Goal: Check status: Check status

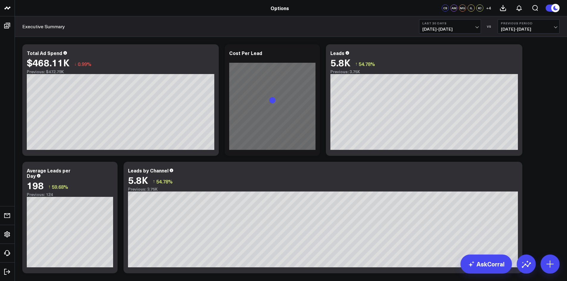
click at [458, 29] on span "[DATE] - [DATE]" at bounding box center [449, 29] width 55 height 5
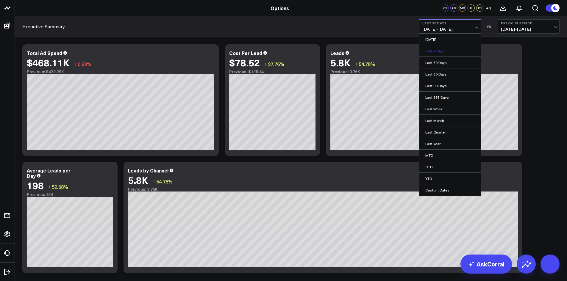
click at [453, 50] on link "Last 7 Days" at bounding box center [449, 50] width 61 height 11
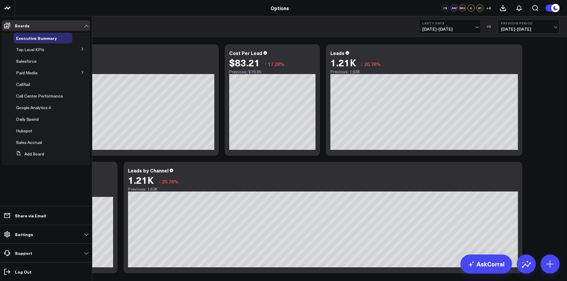
click at [81, 50] on icon at bounding box center [83, 49] width 4 height 4
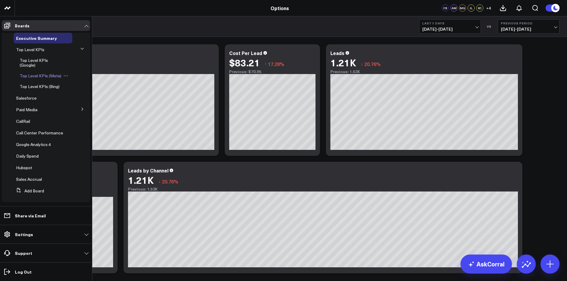
click at [54, 78] on span "Top Level KPIs (Meta)" at bounding box center [41, 76] width 42 height 6
